Goal: Task Accomplishment & Management: Manage account settings

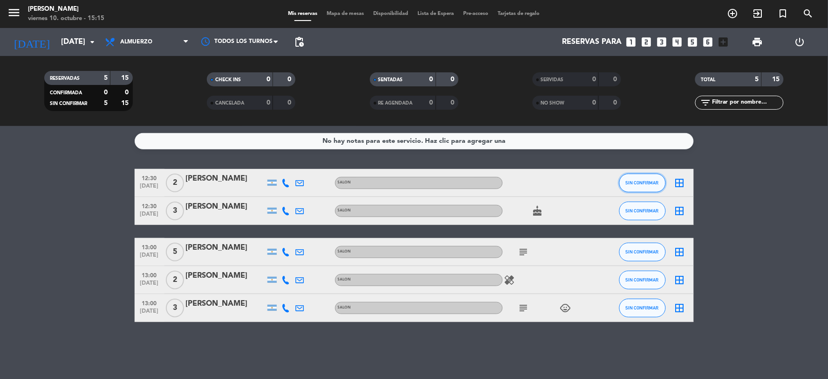
click at [637, 183] on span "SIN CONFIRMAR" at bounding box center [642, 182] width 33 height 5
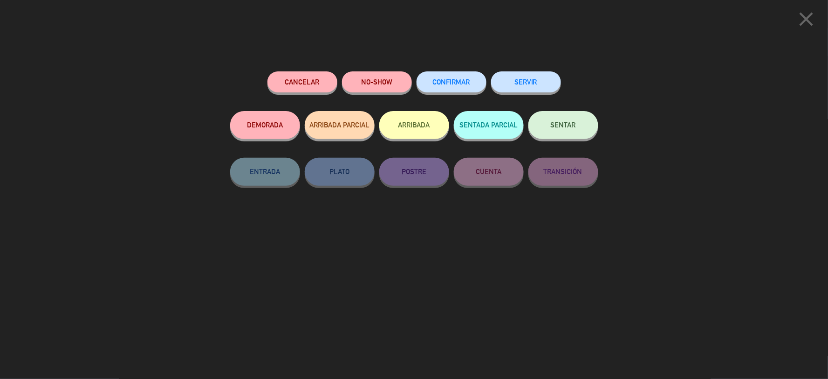
click at [413, 128] on button "ARRIBADA" at bounding box center [415, 125] width 70 height 28
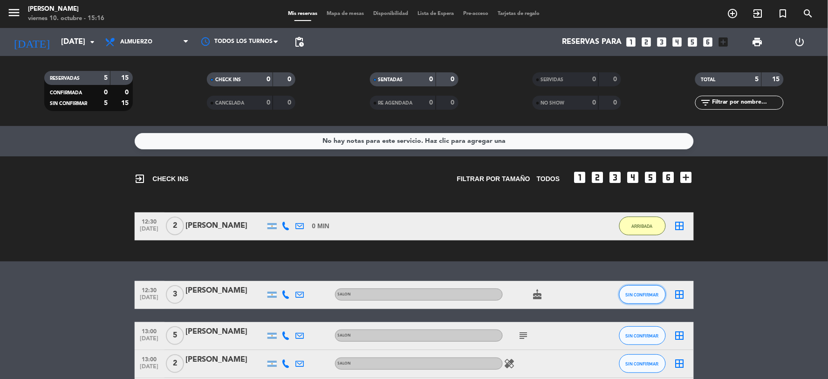
click at [636, 297] on button "SIN CONFIRMAR" at bounding box center [643, 294] width 47 height 19
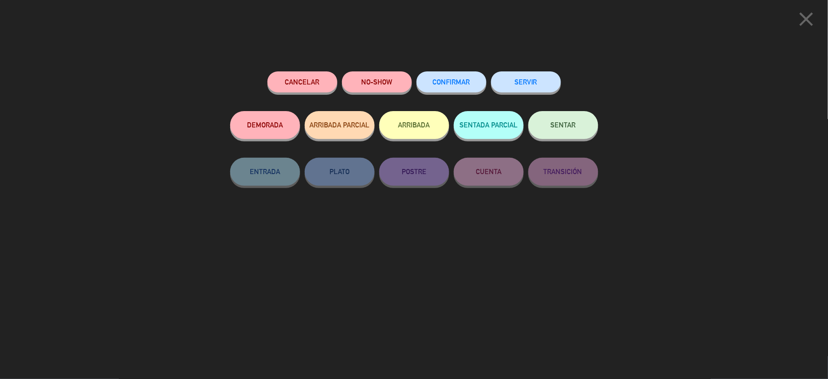
click at [411, 120] on button "ARRIBADA" at bounding box center [415, 125] width 70 height 28
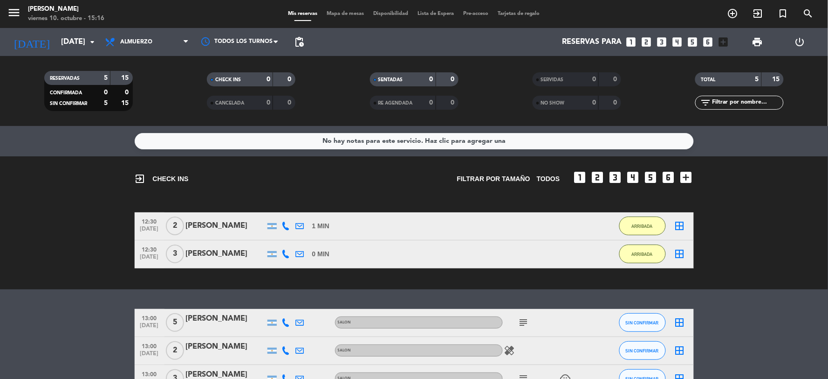
scroll to position [60, 0]
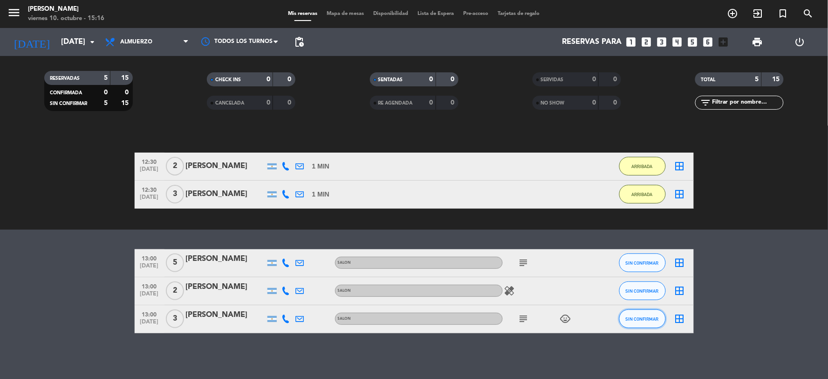
click at [643, 316] on span "SIN CONFIRMAR" at bounding box center [642, 318] width 33 height 5
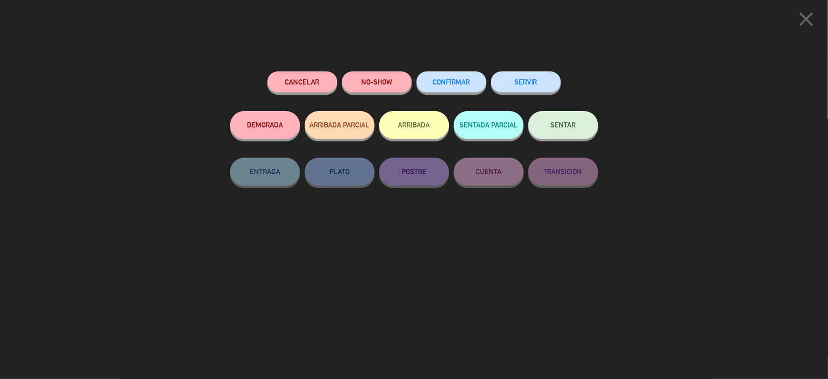
click at [432, 131] on button "ARRIBADA" at bounding box center [415, 125] width 70 height 28
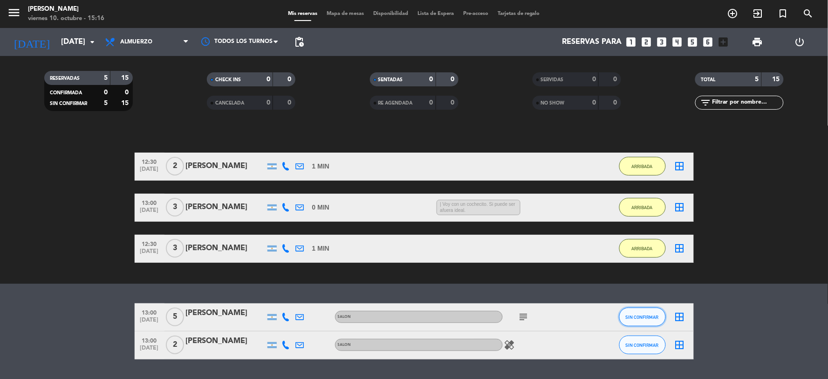
click at [637, 314] on span "SIN CONFIRMAR" at bounding box center [642, 316] width 33 height 5
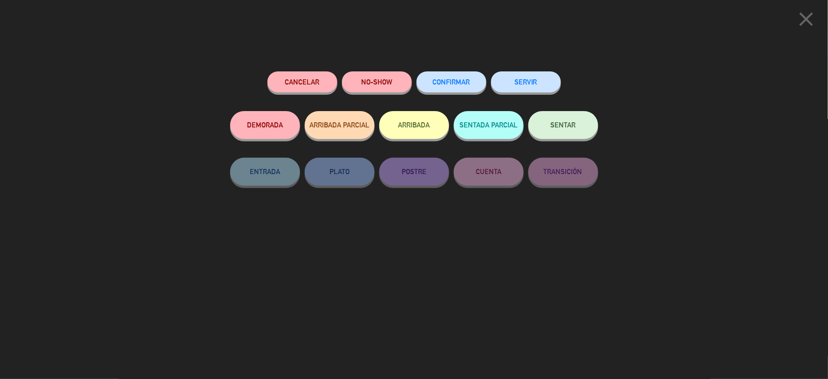
click at [421, 137] on button "ARRIBADA" at bounding box center [415, 125] width 70 height 28
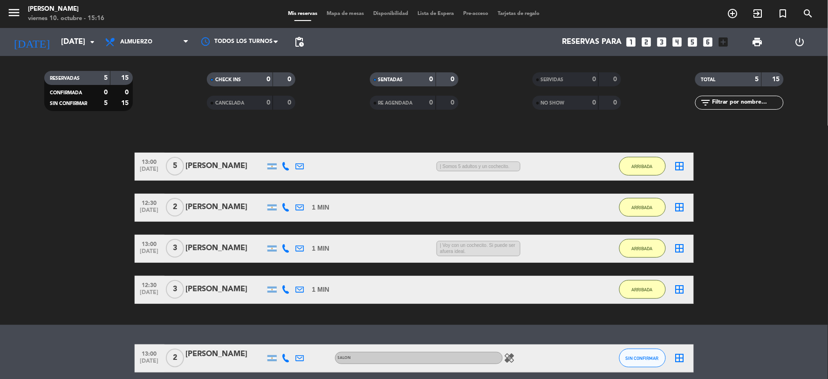
scroll to position [99, 0]
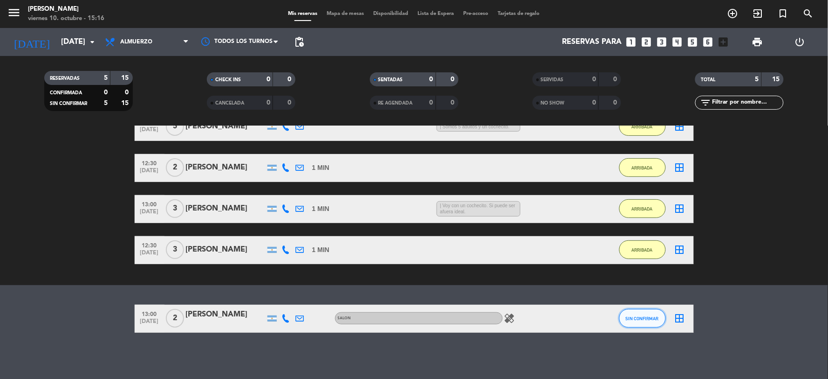
click at [623, 319] on button "SIN CONFIRMAR" at bounding box center [643, 318] width 47 height 19
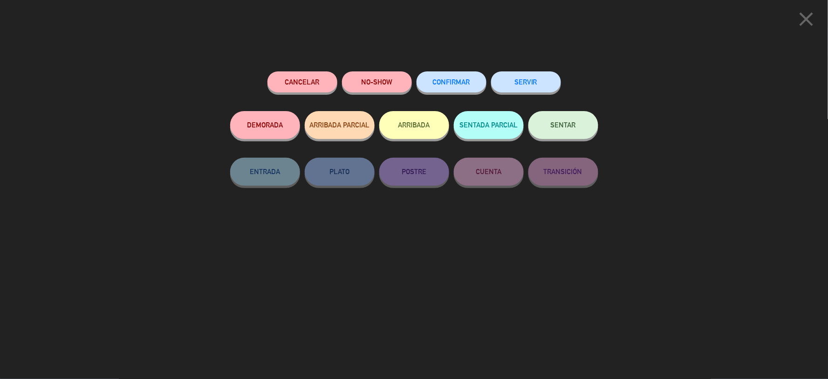
click at [407, 133] on button "ARRIBADA" at bounding box center [415, 125] width 70 height 28
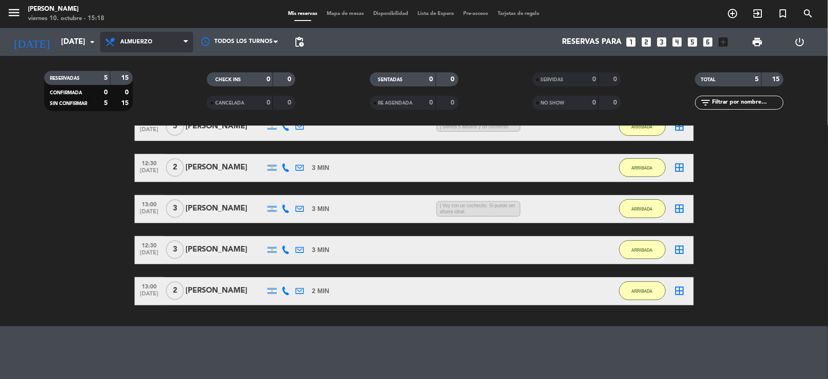
click at [148, 43] on span "Almuerzo" at bounding box center [136, 42] width 32 height 7
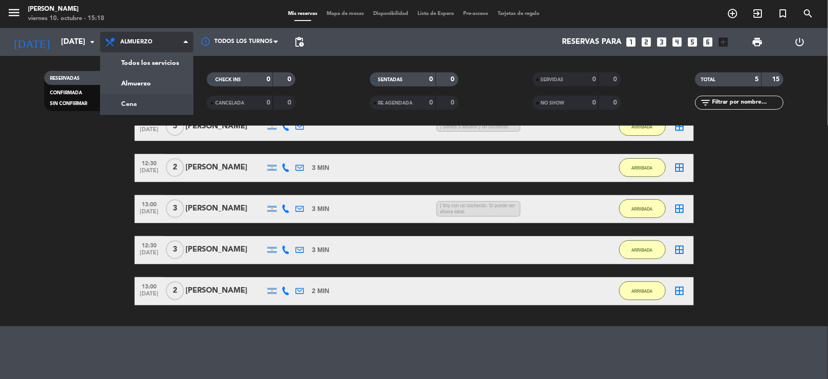
click at [140, 101] on div "menu [PERSON_NAME][DATE] 10. octubre - 15:18 Mis reservas Mapa de mesas Disponi…" at bounding box center [414, 63] width 828 height 126
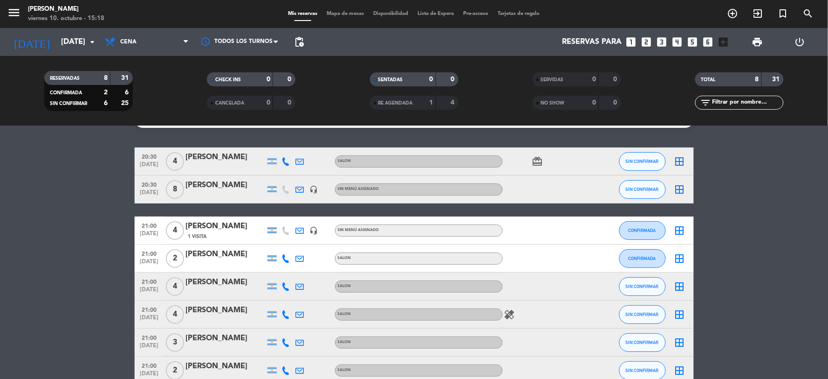
scroll to position [0, 0]
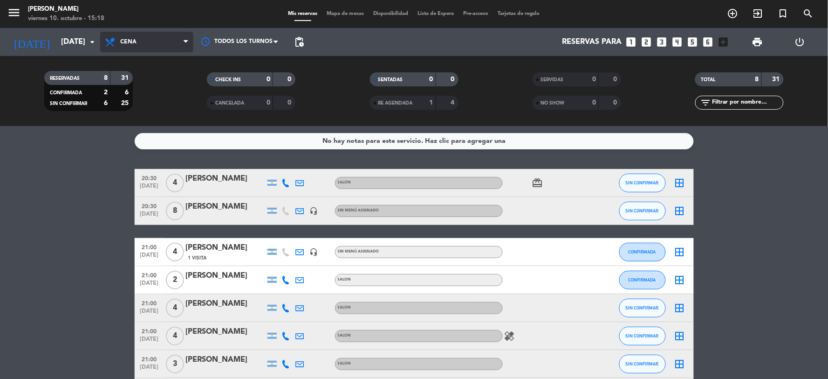
click at [134, 42] on span "Cena" at bounding box center [128, 42] width 16 height 7
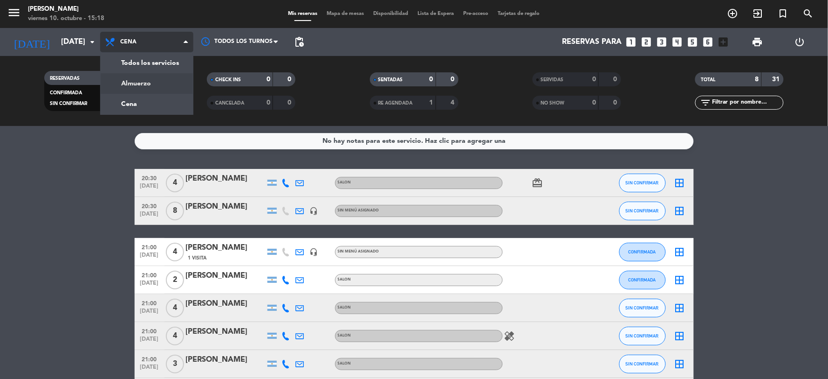
click at [140, 83] on div "menu [PERSON_NAME][DATE] 10. octubre - 15:18 Mis reservas Mapa de mesas Disponi…" at bounding box center [414, 63] width 828 height 126
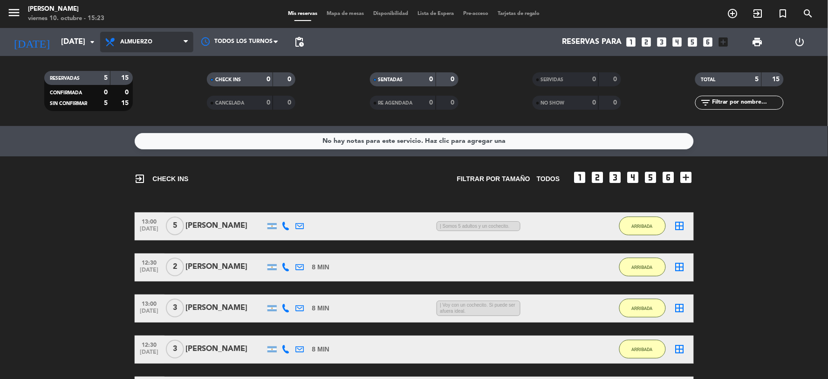
click at [165, 40] on span "Almuerzo" at bounding box center [146, 42] width 93 height 21
click at [135, 99] on div "menu [PERSON_NAME][DATE] 10. octubre - 15:23 Mis reservas Mapa de mesas Disponi…" at bounding box center [414, 63] width 828 height 126
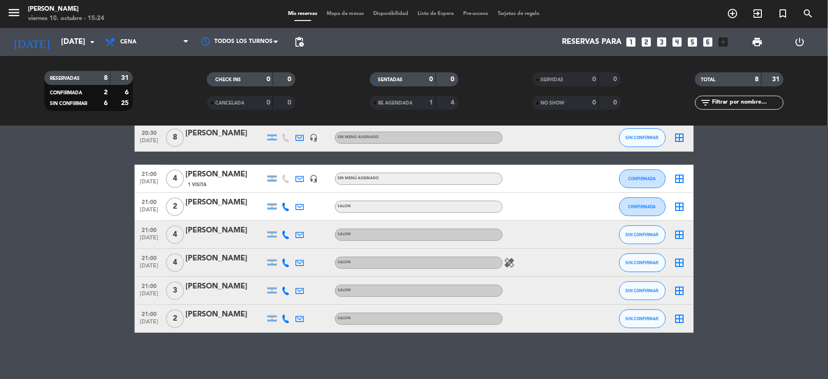
scroll to position [21, 0]
